Goal: Task Accomplishment & Management: Complete application form

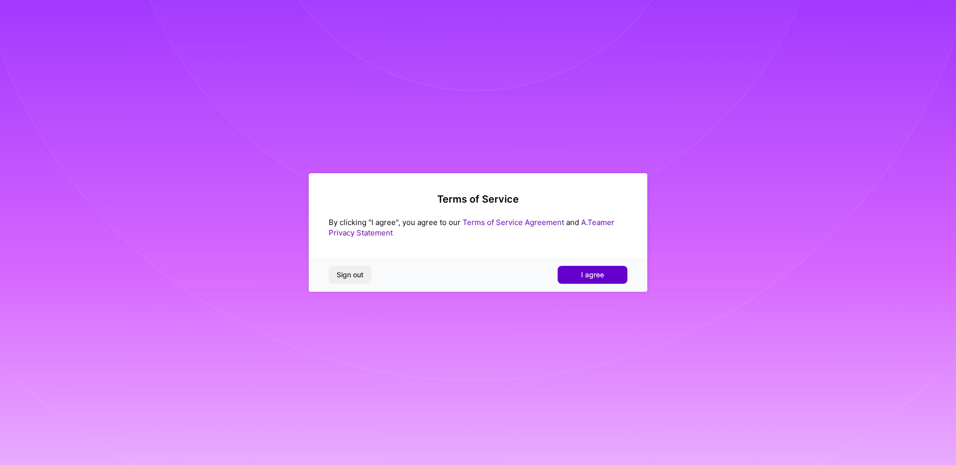
click at [597, 273] on span "I agree" at bounding box center [592, 275] width 23 height 10
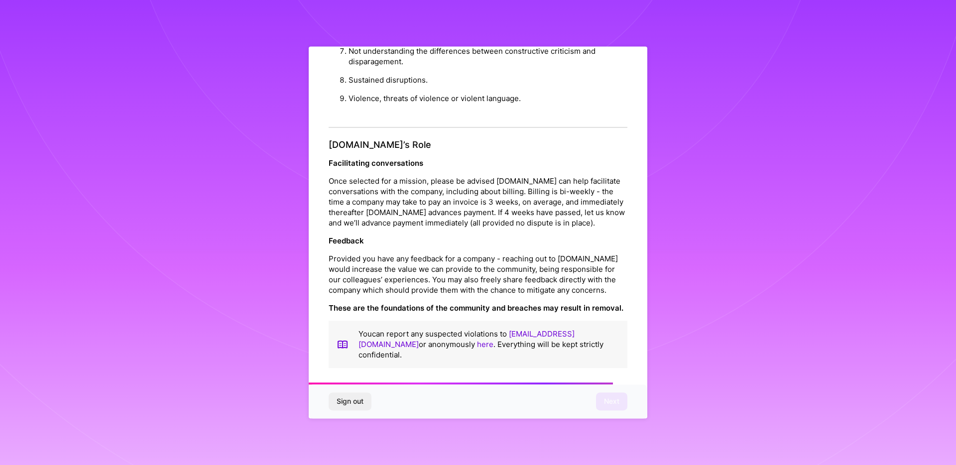
scroll to position [1068, 0]
click at [602, 406] on button "Next" at bounding box center [611, 402] width 31 height 18
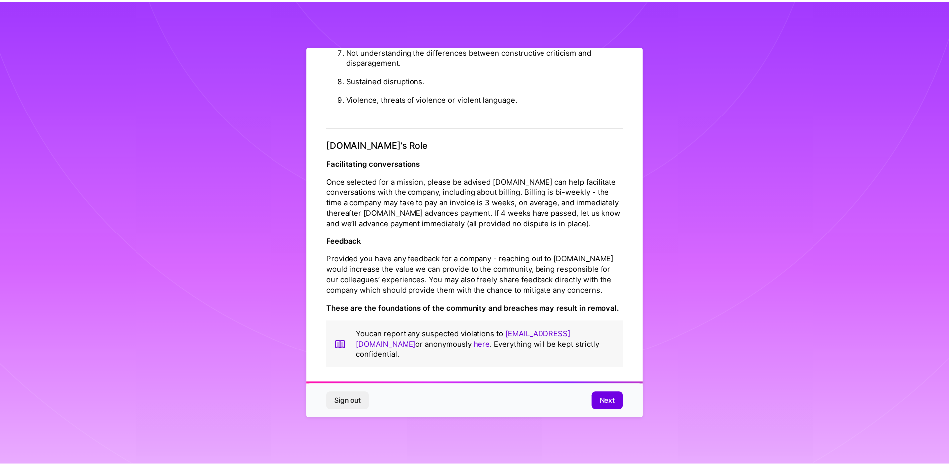
scroll to position [0, 0]
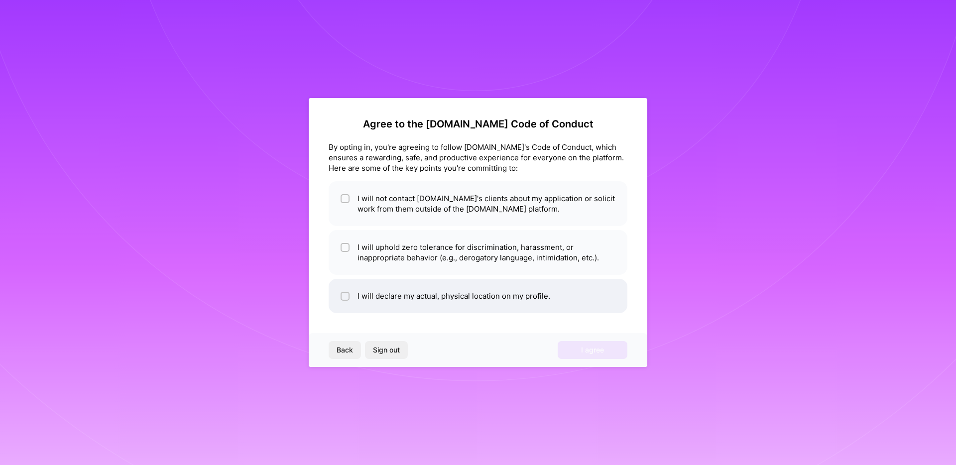
click at [348, 297] on input "checkbox" at bounding box center [346, 296] width 7 height 7
checkbox input "true"
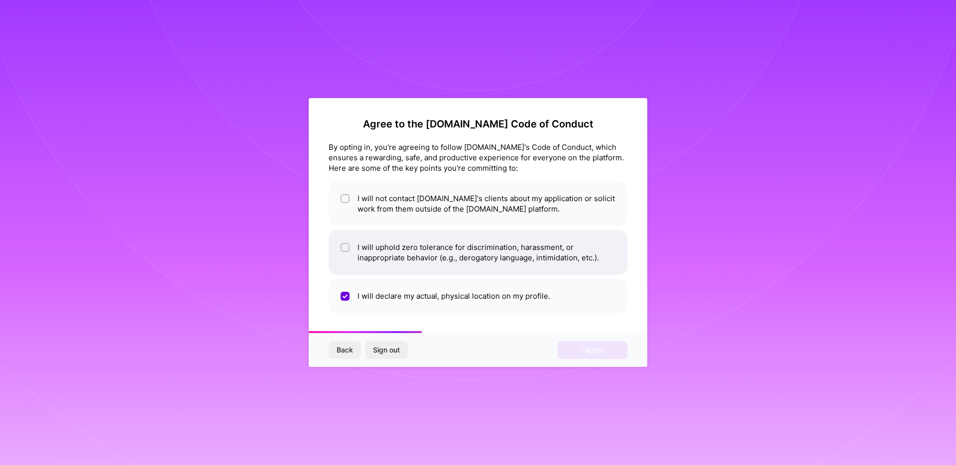
click at [347, 258] on span at bounding box center [345, 252] width 9 height 21
checkbox input "true"
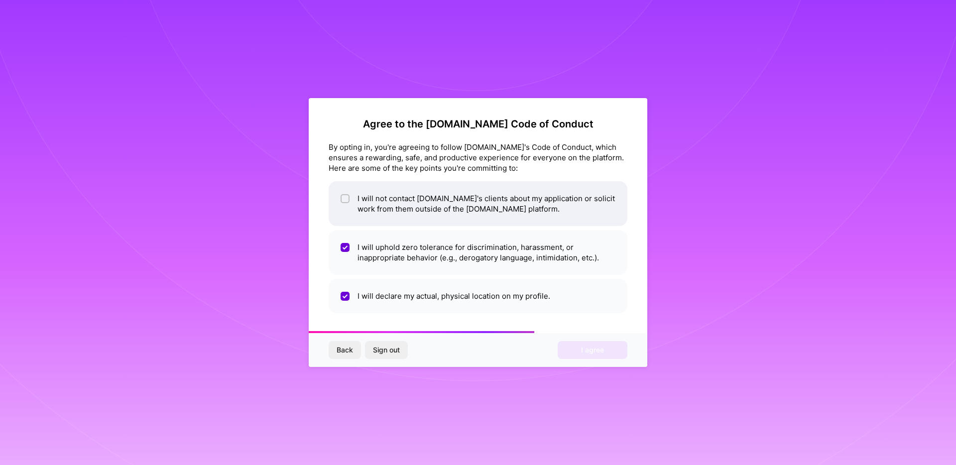
click at [348, 200] on input "checkbox" at bounding box center [346, 199] width 7 height 7
checkbox input "true"
click at [591, 346] on span "I agree" at bounding box center [592, 350] width 23 height 10
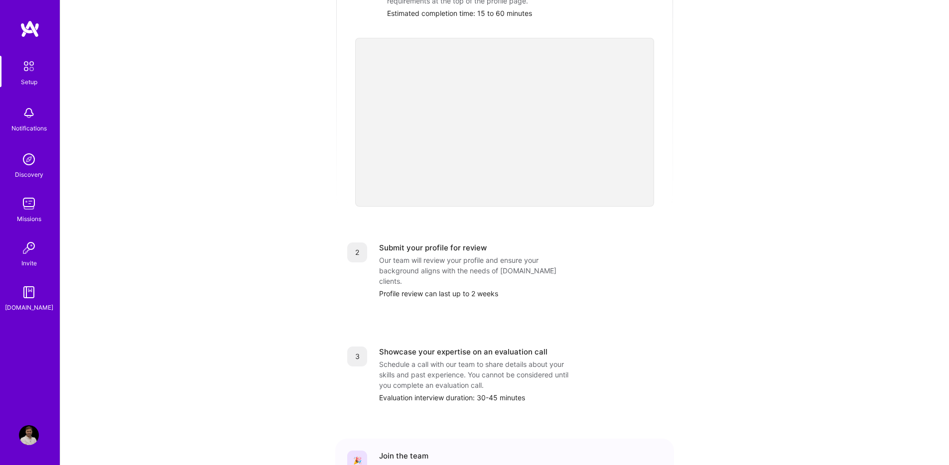
scroll to position [292, 0]
